Goal: Check status: Check status

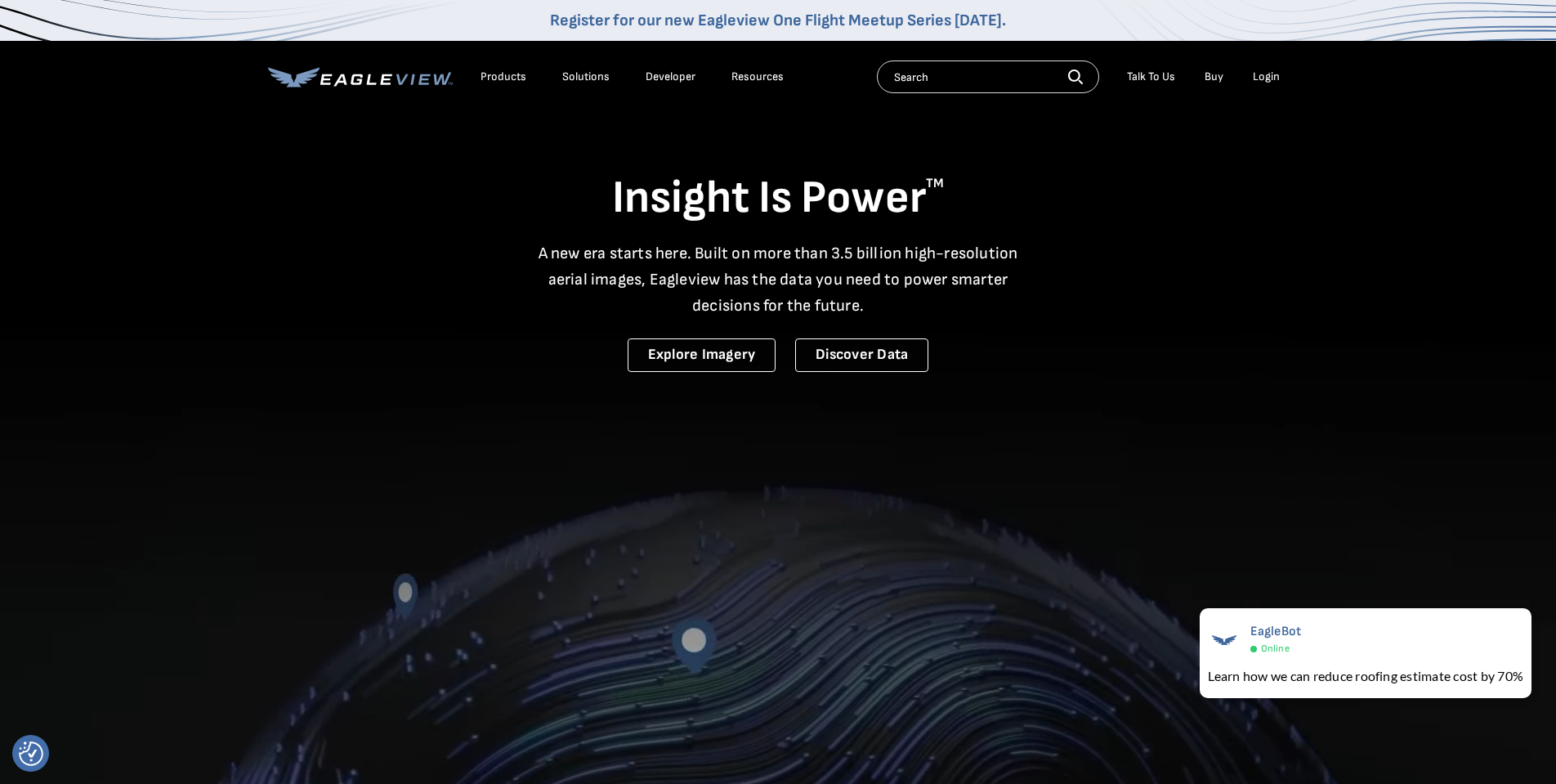
click at [1266, 75] on div "Login" at bounding box center [1266, 77] width 27 height 15
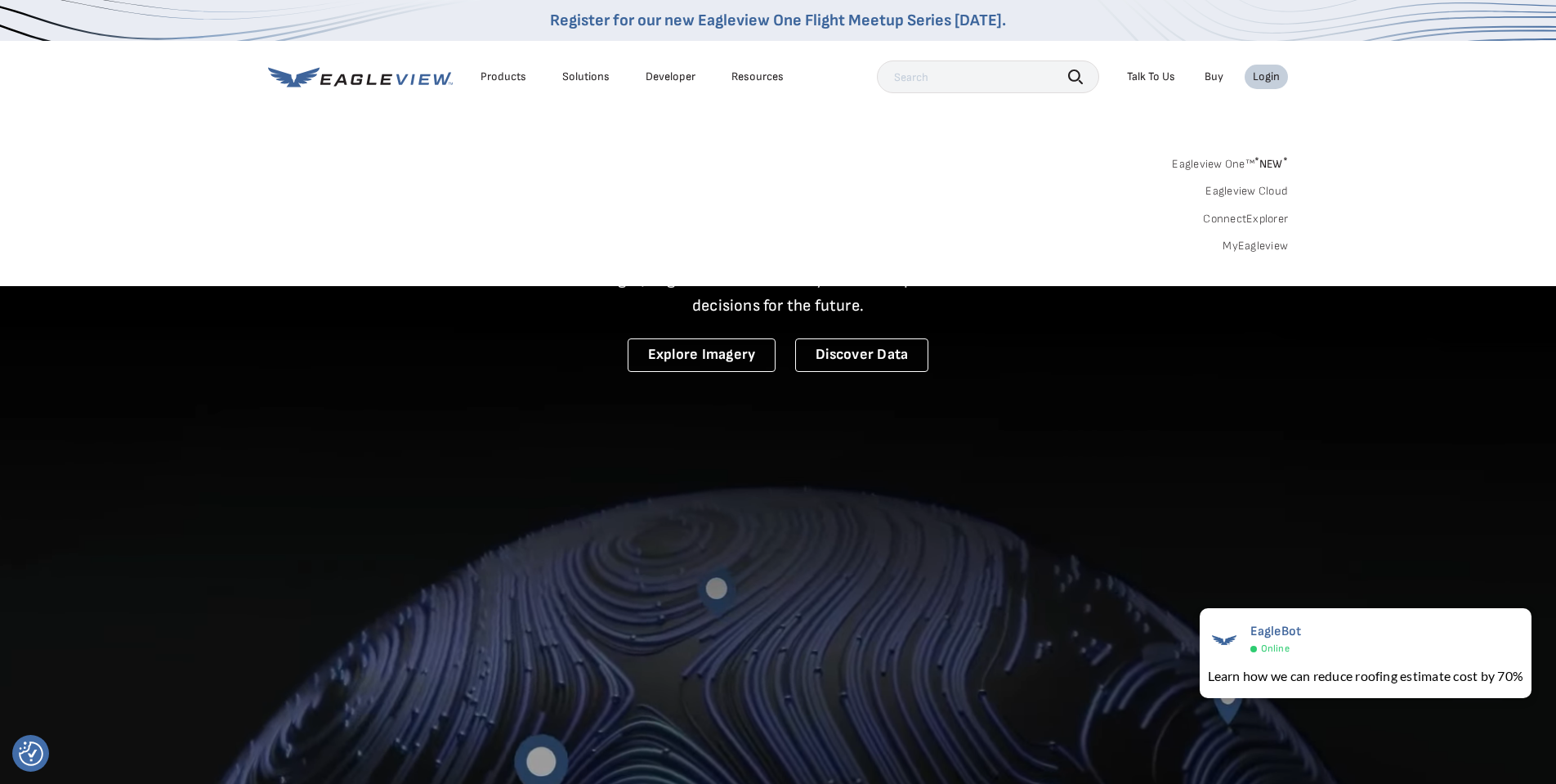
click at [1252, 241] on link "MyEagleview" at bounding box center [1255, 246] width 65 height 15
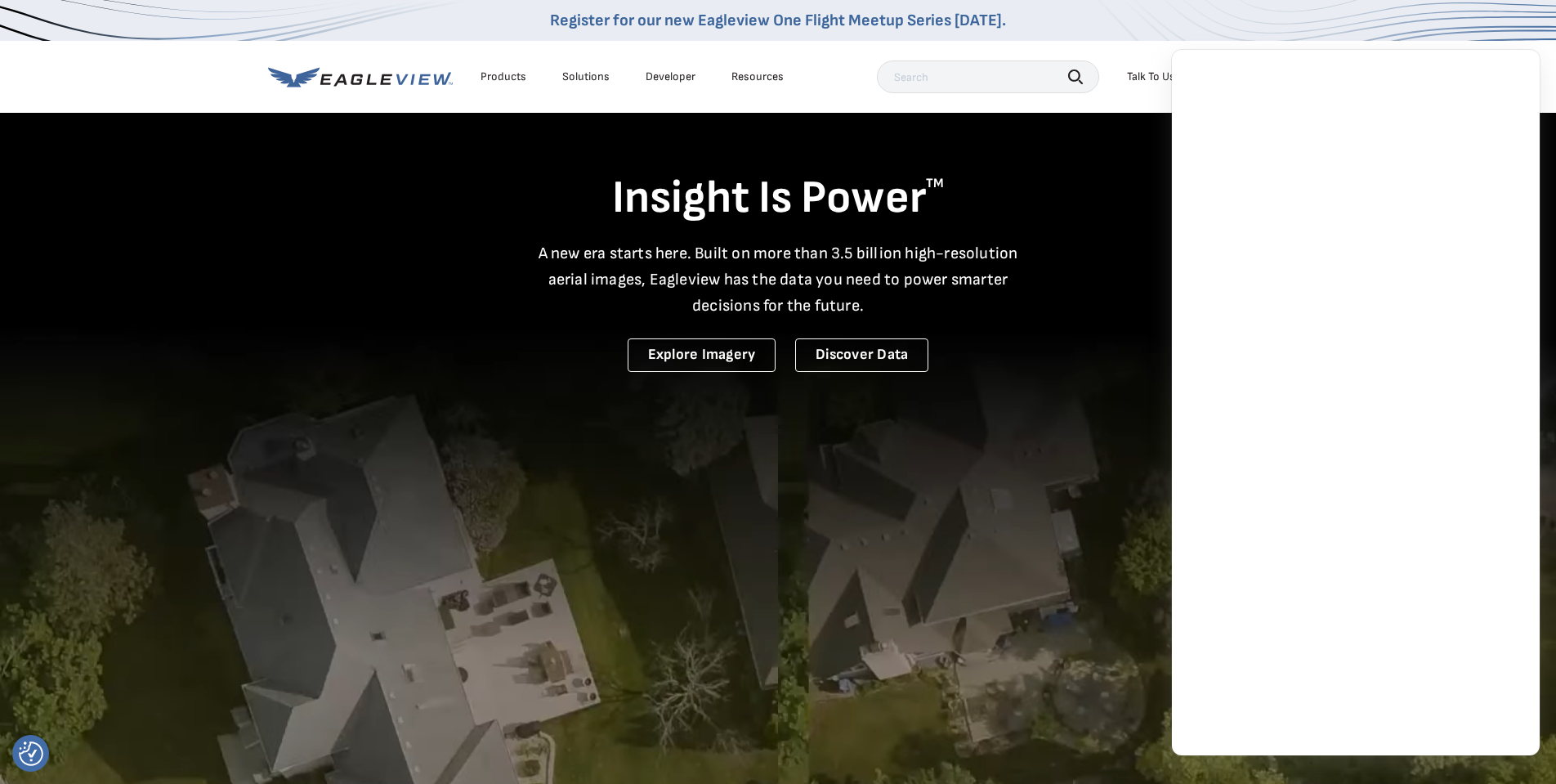
click at [1520, 71] on iframe at bounding box center [1356, 402] width 368 height 705
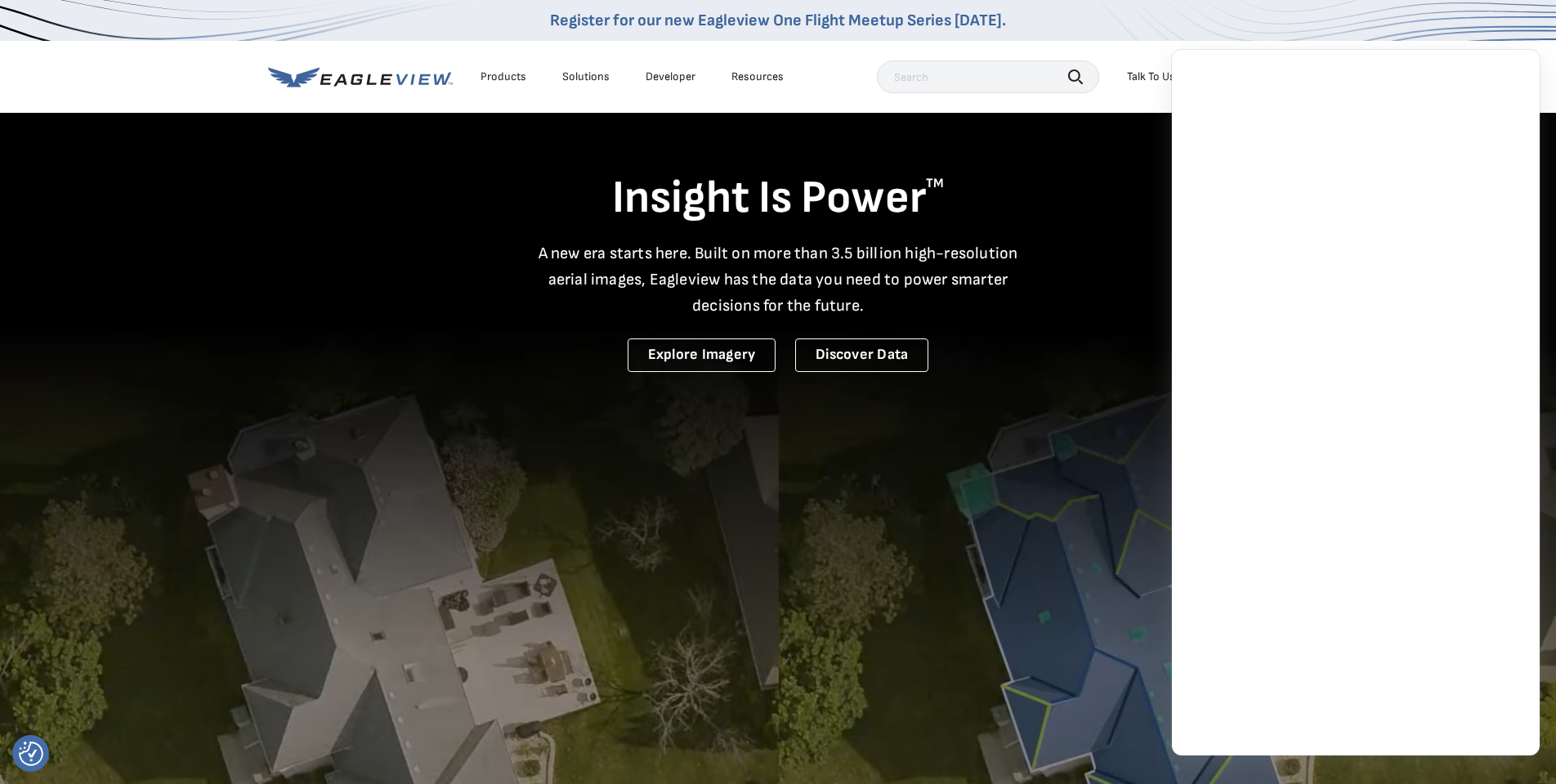
click at [1520, 74] on iframe at bounding box center [1356, 402] width 368 height 705
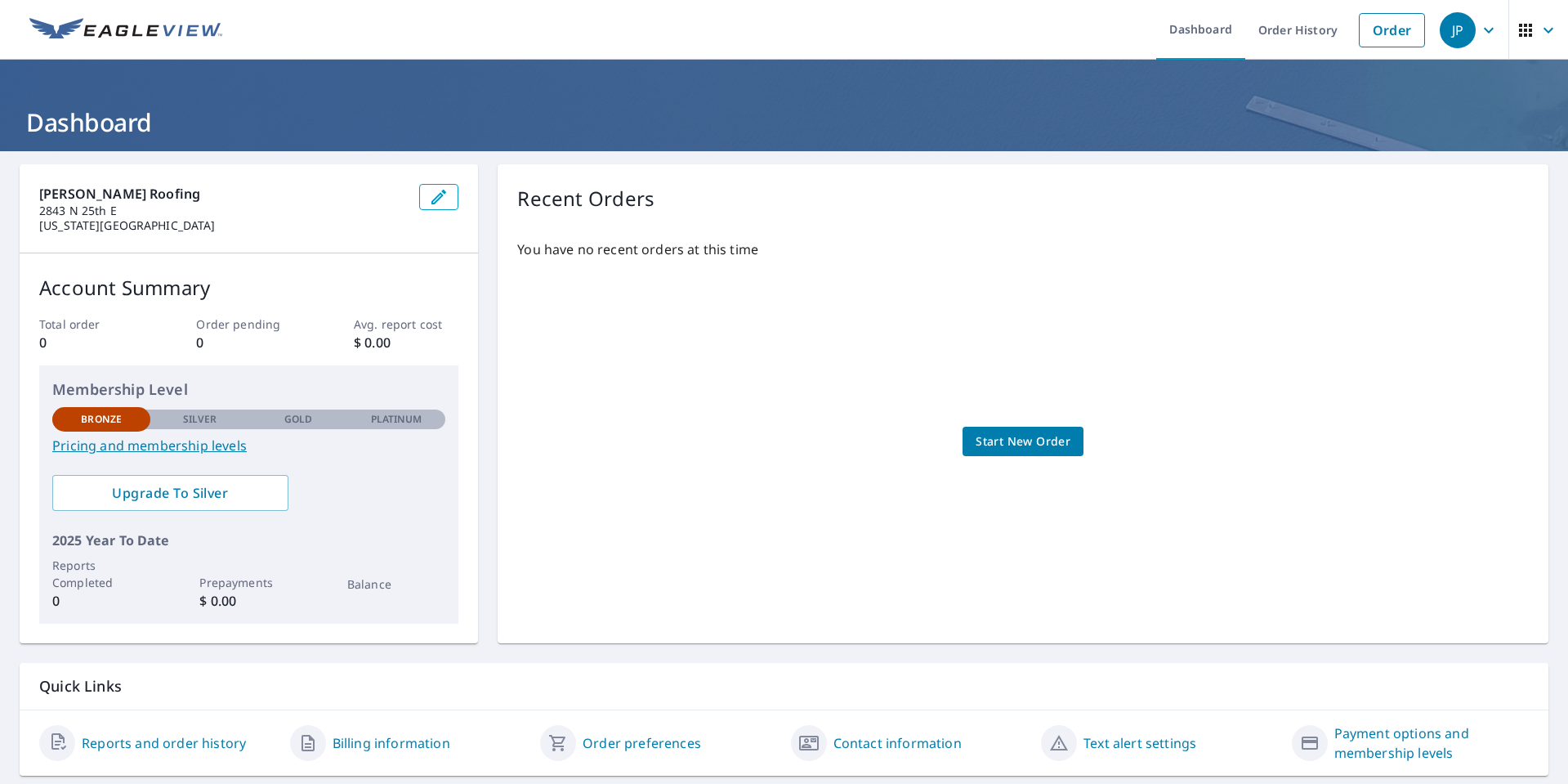
click at [1525, 26] on span "button" at bounding box center [1538, 30] width 45 height 39
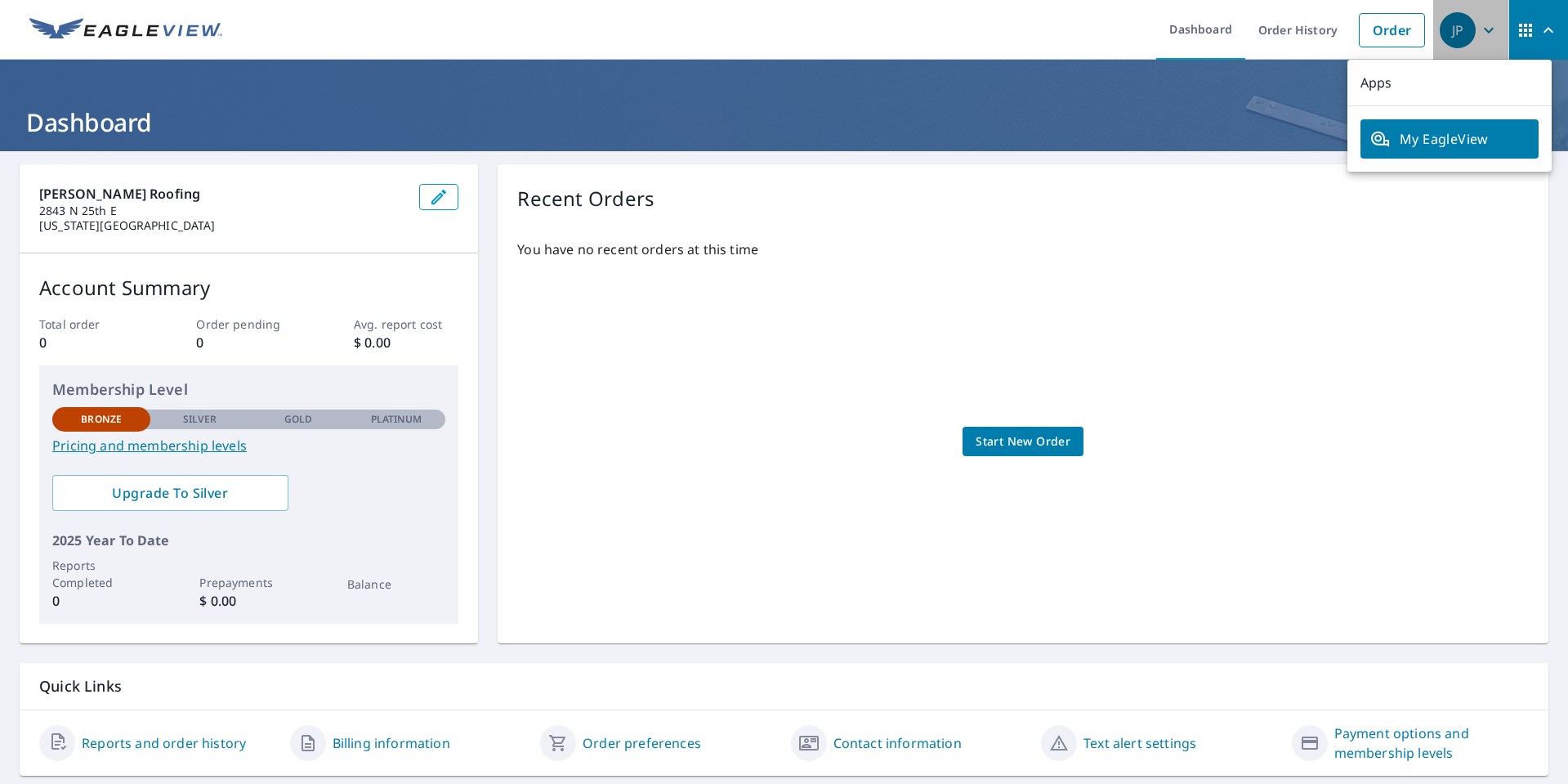
click at [1480, 26] on icon "button" at bounding box center [1489, 31] width 20 height 20
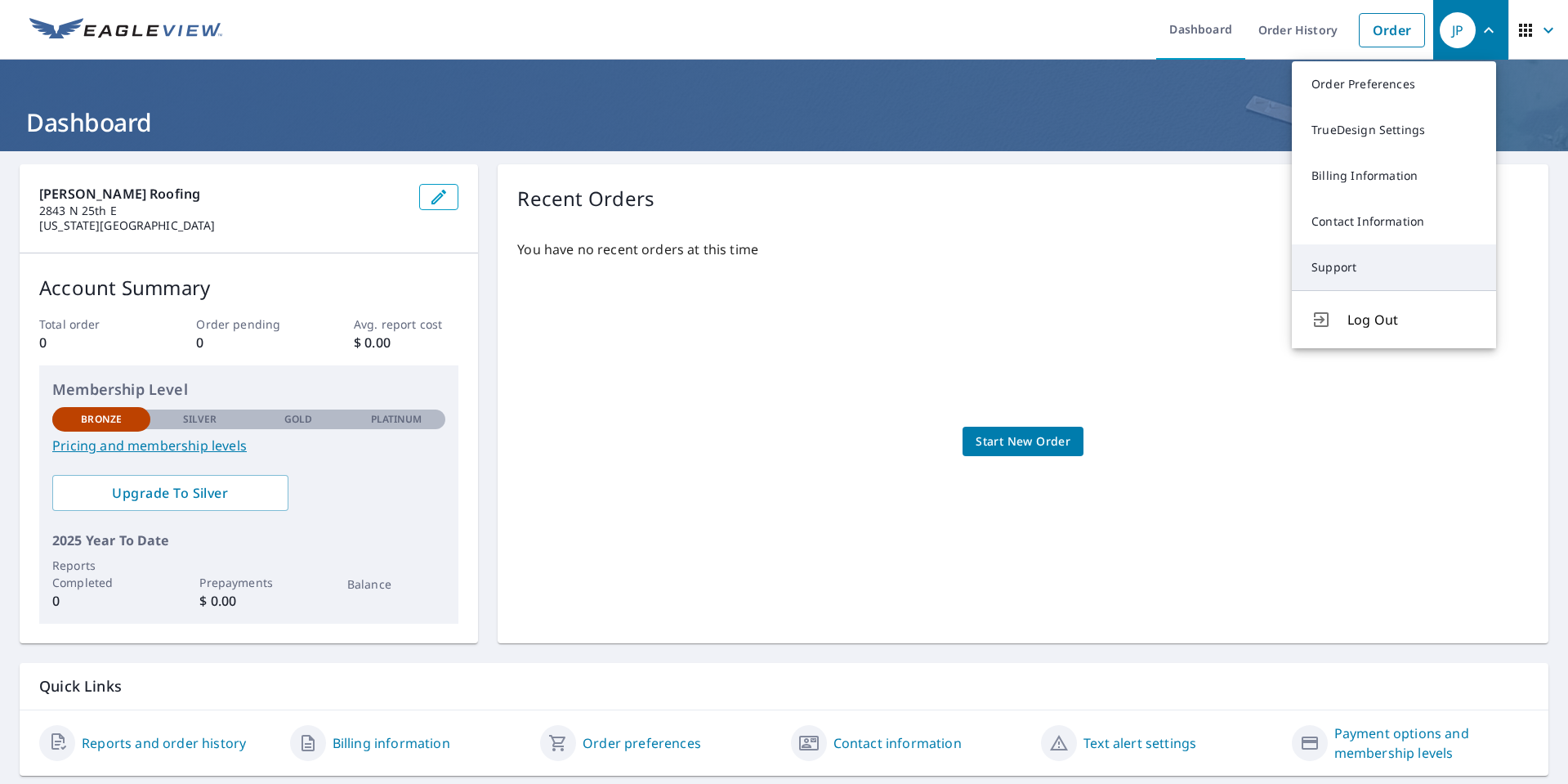
click at [1346, 266] on link "Support" at bounding box center [1394, 266] width 204 height 45
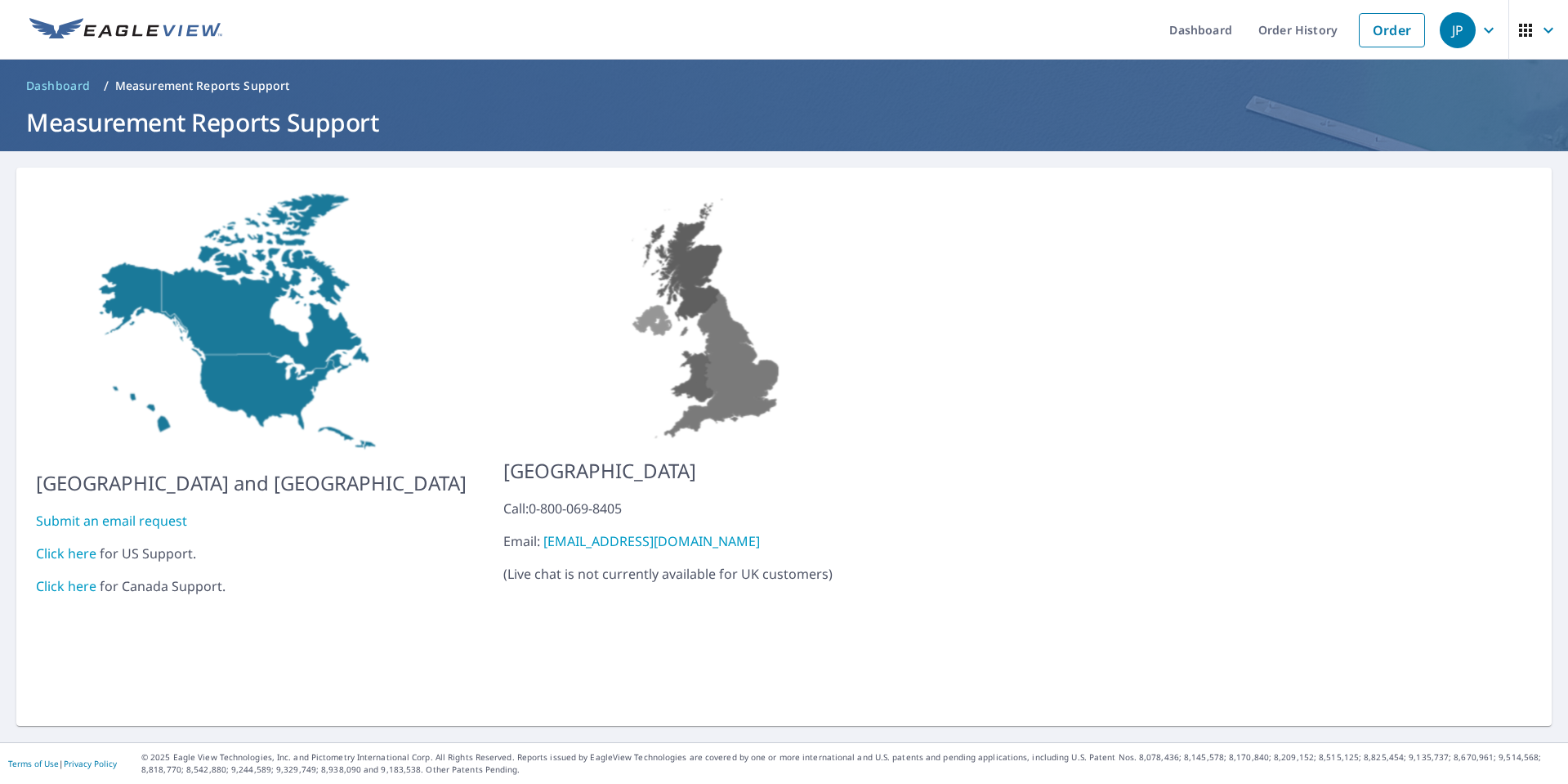
click at [75, 544] on link "Click here" at bounding box center [65, 553] width 60 height 18
click at [1539, 34] on icon "button" at bounding box center [1549, 31] width 20 height 20
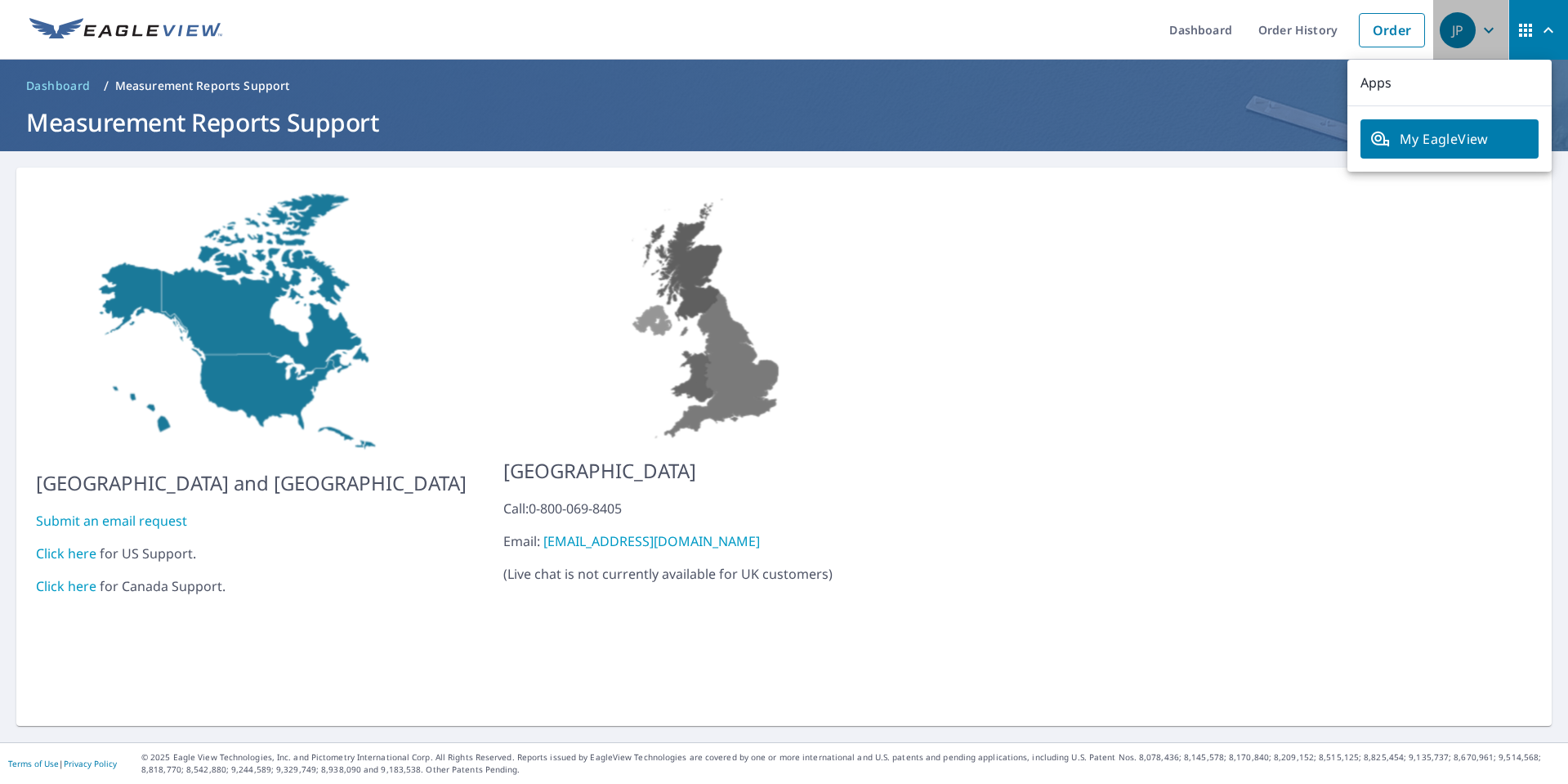
click at [1484, 31] on icon "button" at bounding box center [1489, 30] width 10 height 6
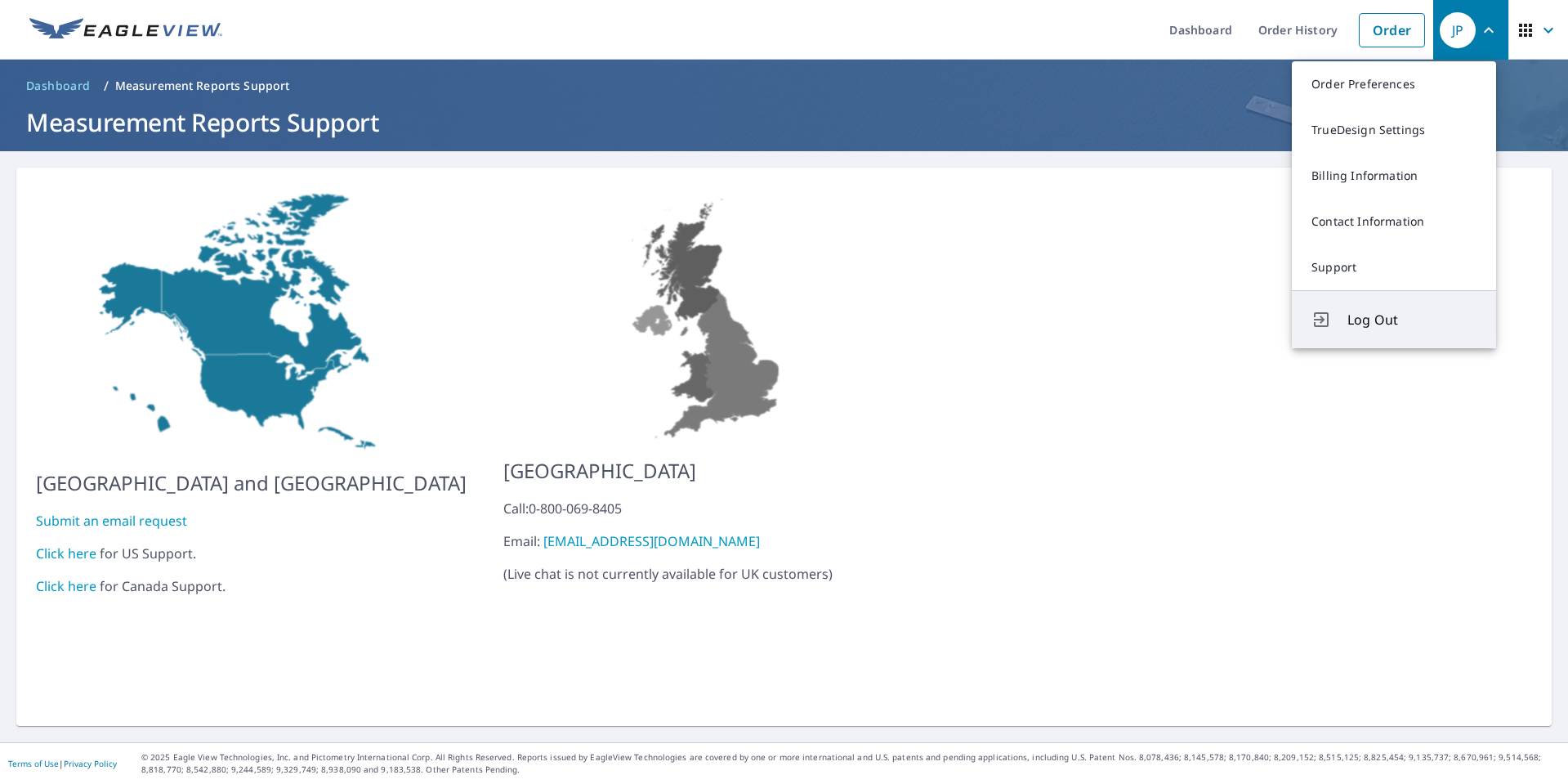
click at [1391, 309] on button "Log Out" at bounding box center [1394, 319] width 204 height 58
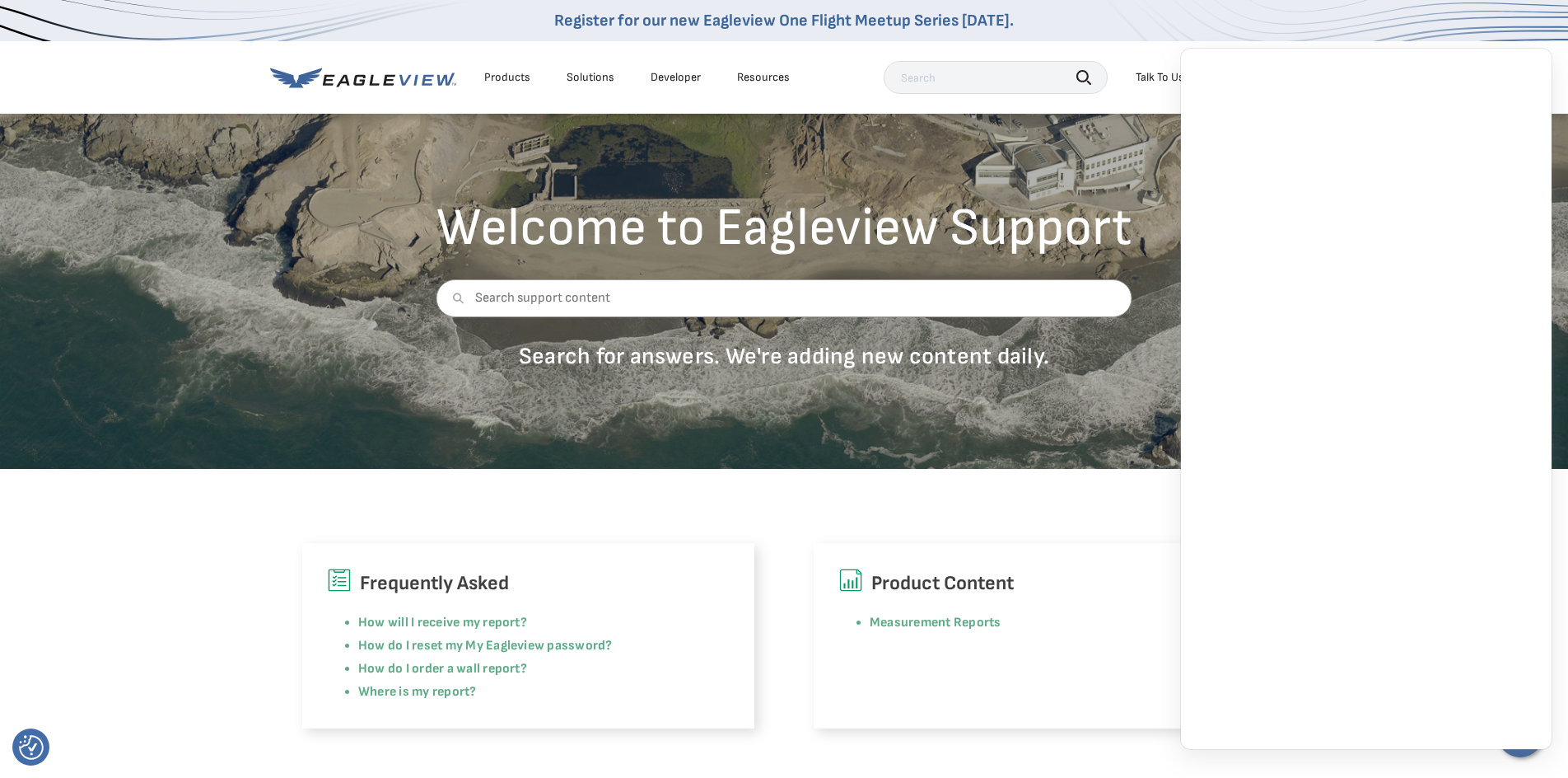
scroll to position [57, 0]
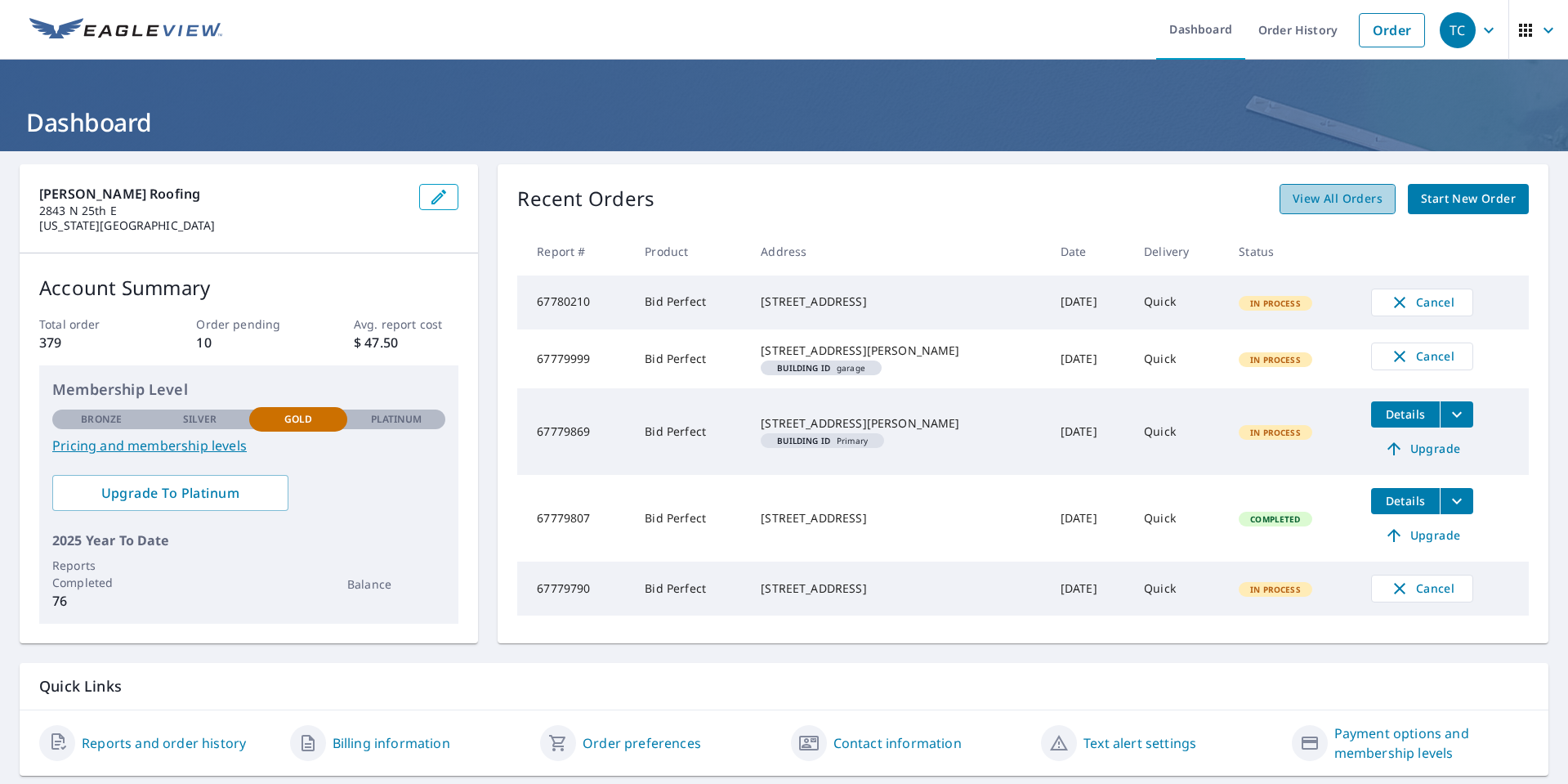
click at [1322, 203] on span "View All Orders" at bounding box center [1337, 198] width 90 height 21
